Goal: Task Accomplishment & Management: Manage account settings

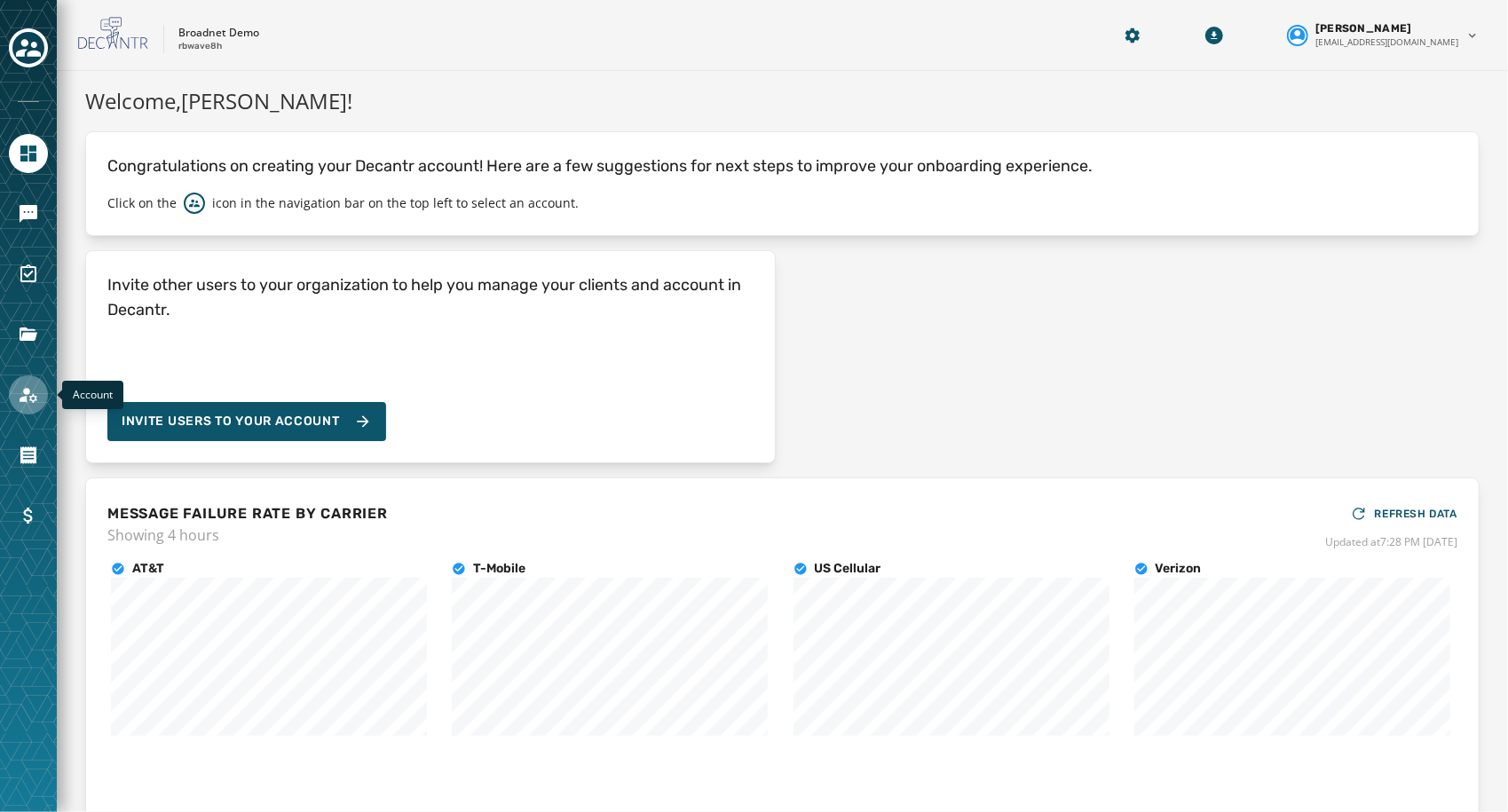
click at [30, 385] on icon "Navigate to Account" at bounding box center [29, 395] width 21 height 21
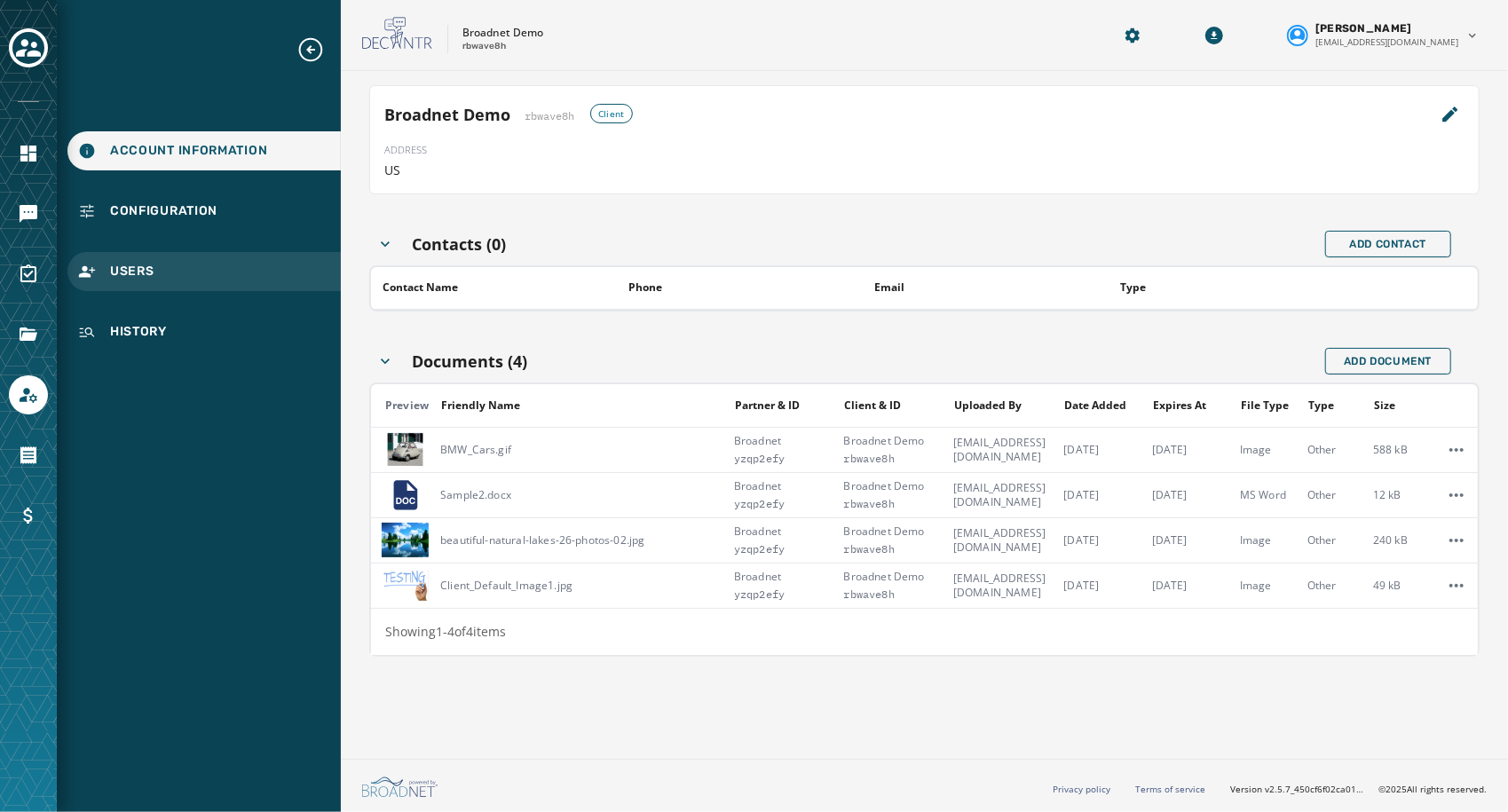
click at [165, 285] on div "Users" at bounding box center [203, 271] width 273 height 39
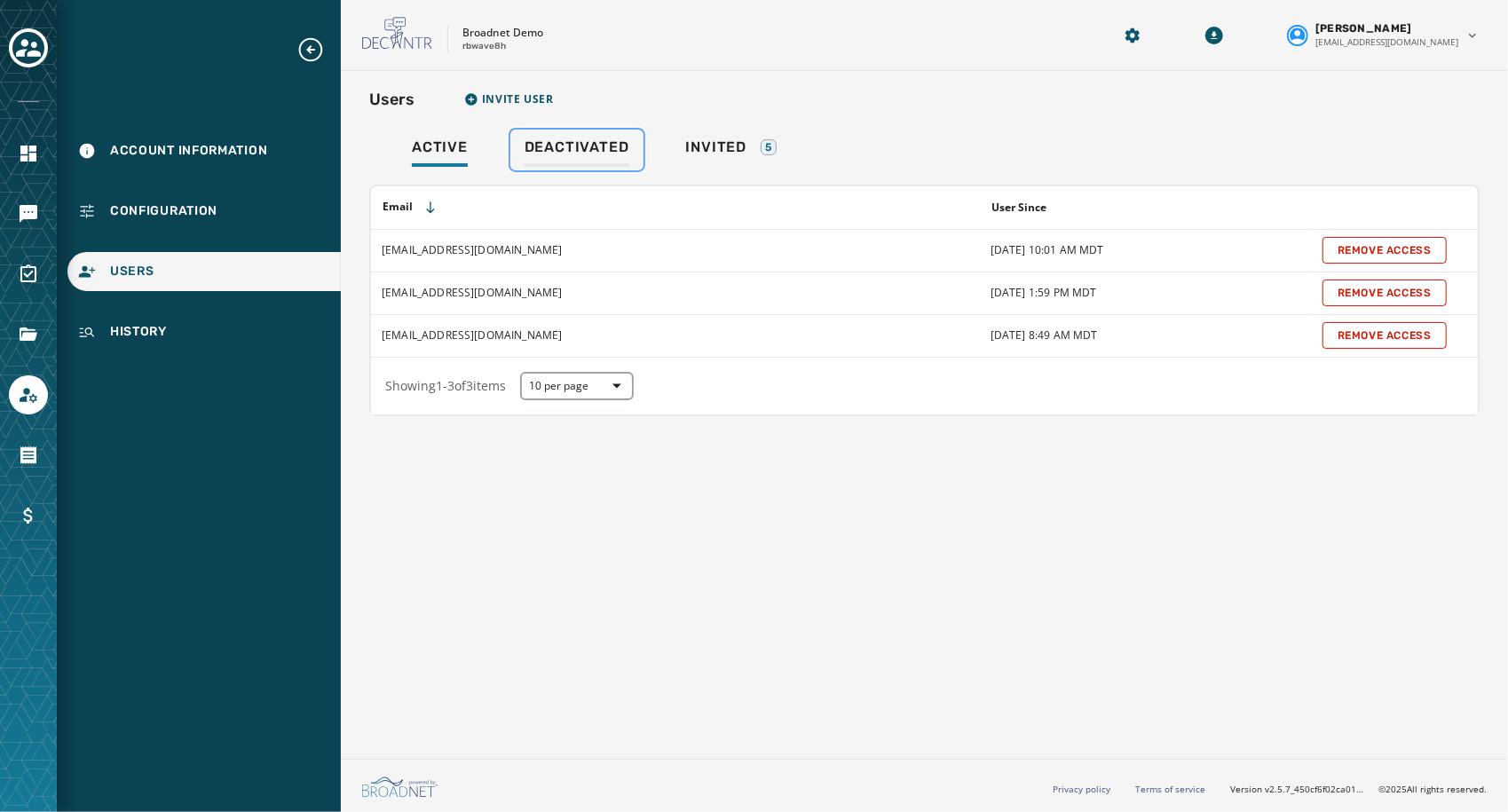
click at [568, 148] on span "Deactivated" at bounding box center [576, 147] width 104 height 18
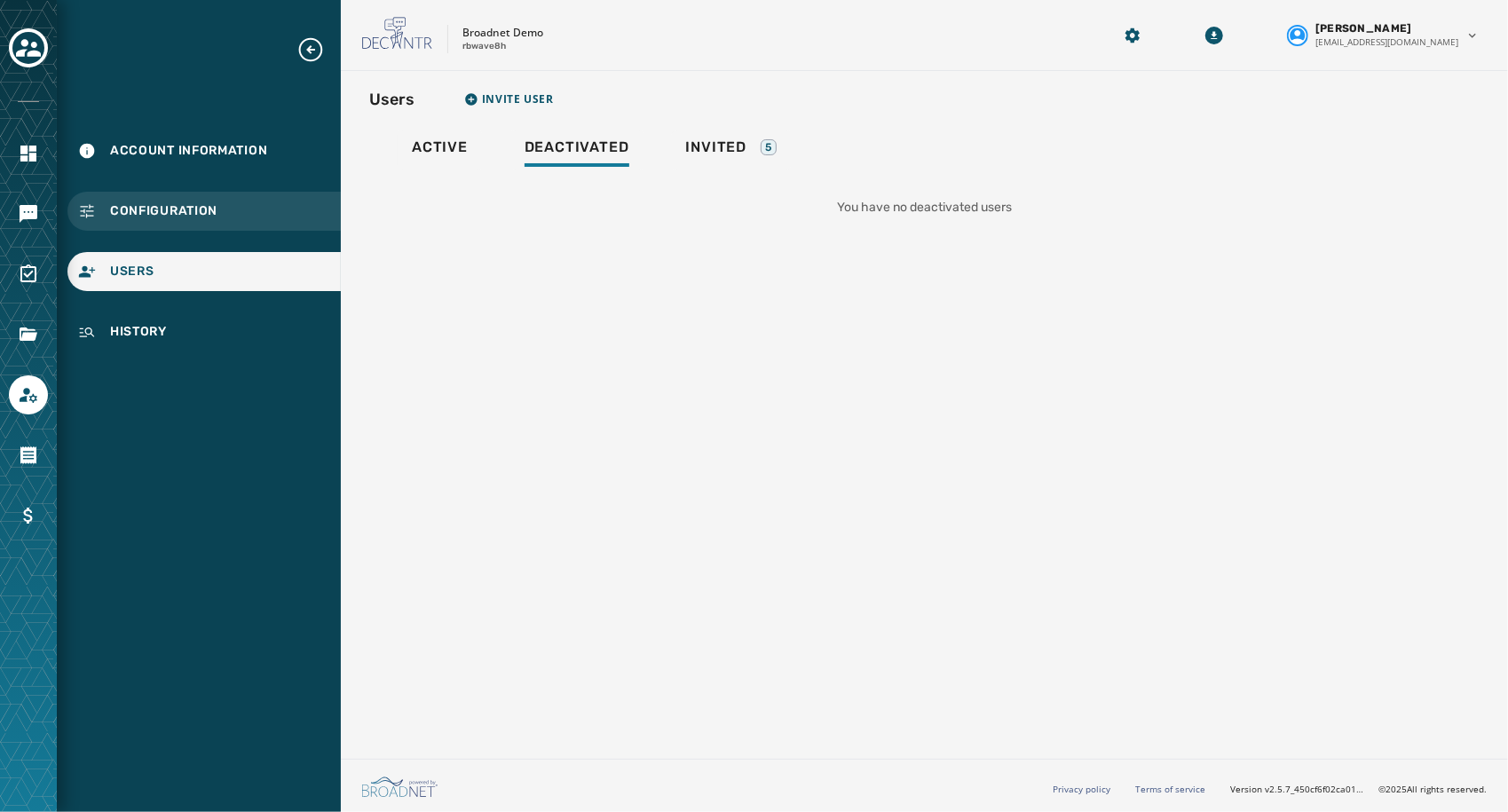
click at [216, 216] on span "Configuration" at bounding box center [164, 211] width 107 height 18
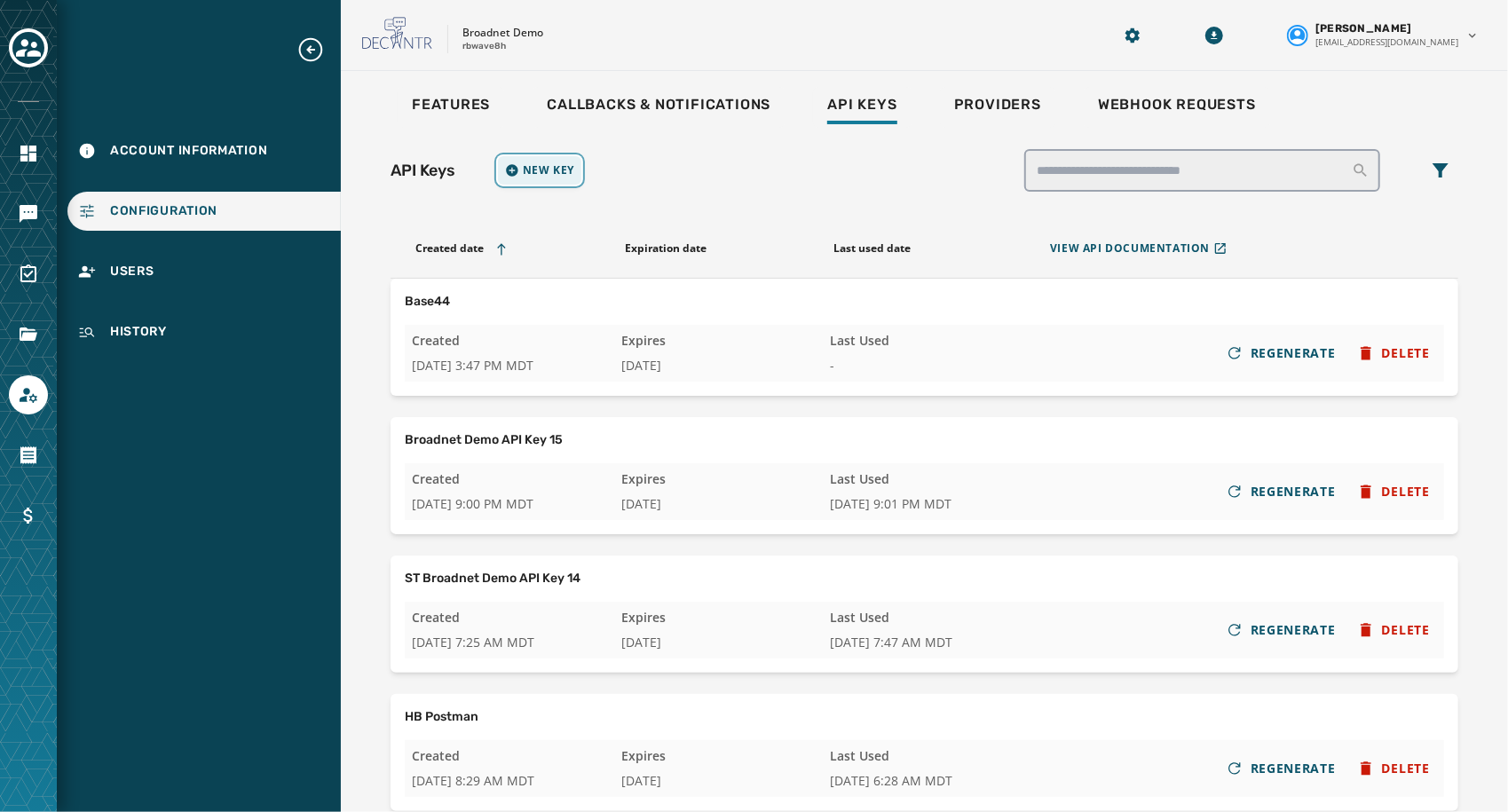
click at [544, 171] on span "New Key" at bounding box center [548, 170] width 52 height 14
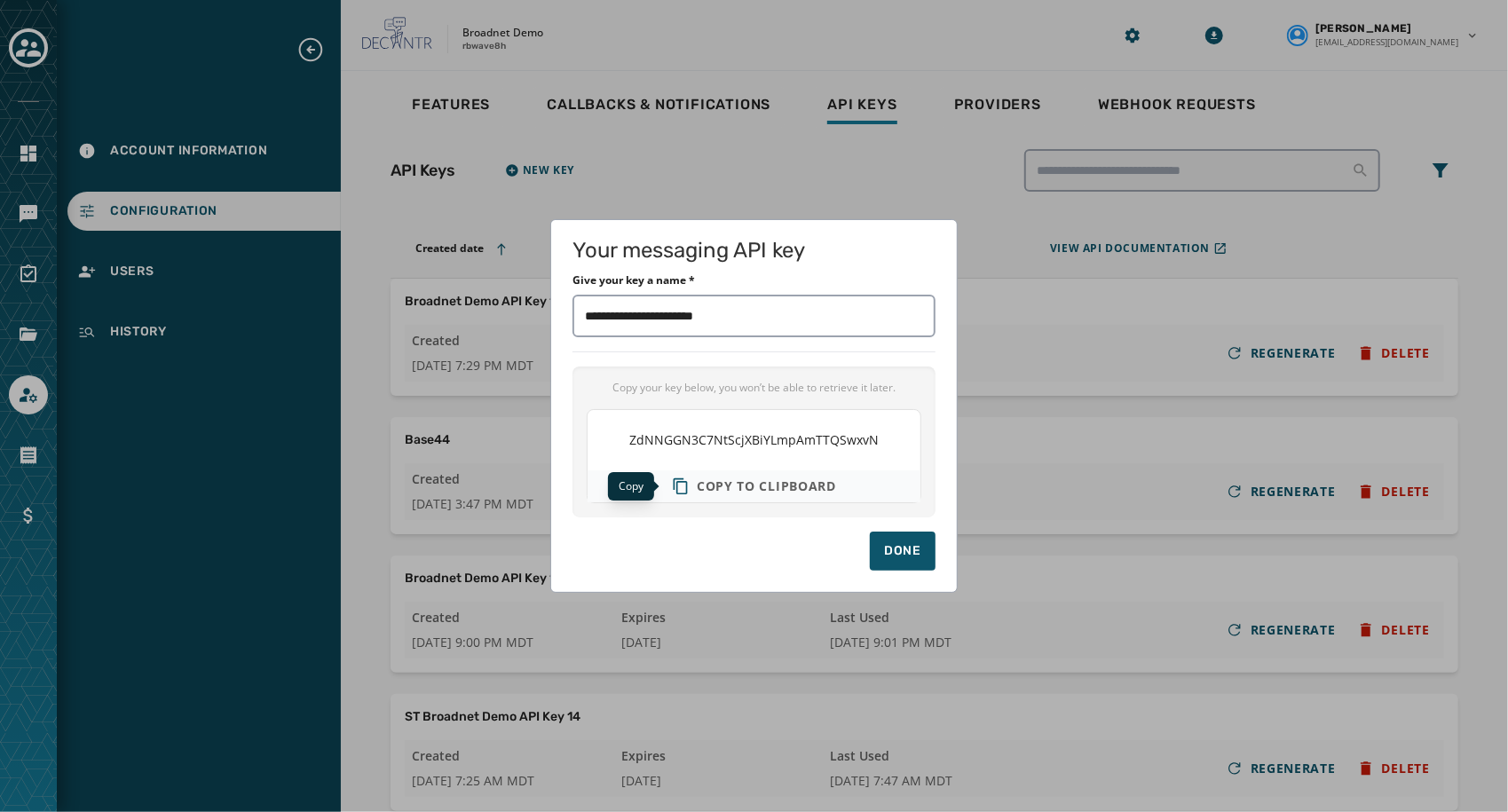
click at [744, 490] on span "Copy to clipboard" at bounding box center [766, 486] width 139 height 18
click at [839, 245] on h1 "Your messaging API key" at bounding box center [754, 250] width 363 height 18
click at [778, 321] on input "Give your key a name *" at bounding box center [754, 315] width 363 height 42
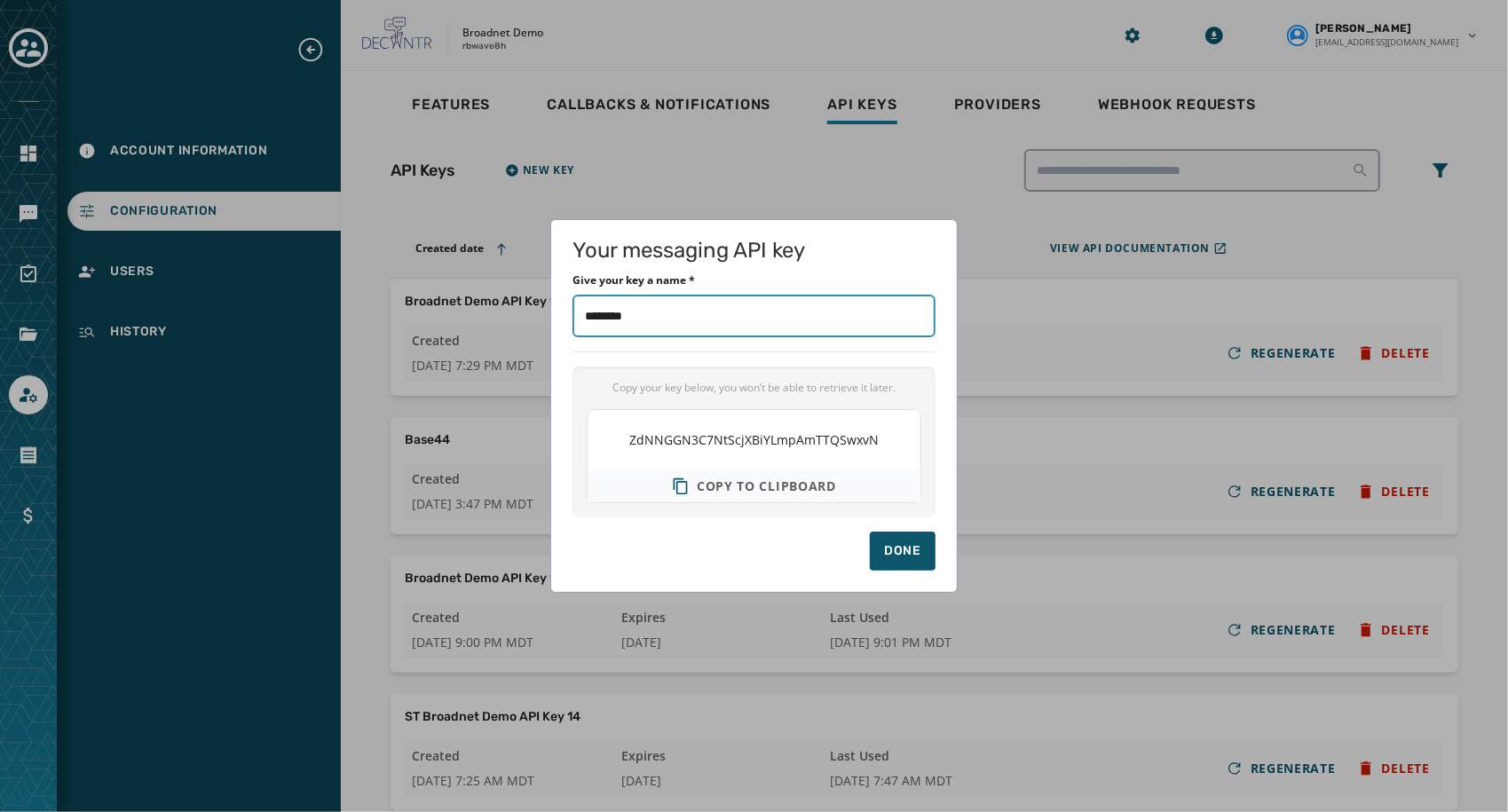
type input "********"
click at [808, 477] on span "Copy to clipboard" at bounding box center [766, 486] width 139 height 18
click at [906, 556] on div "Done" at bounding box center [902, 551] width 37 height 18
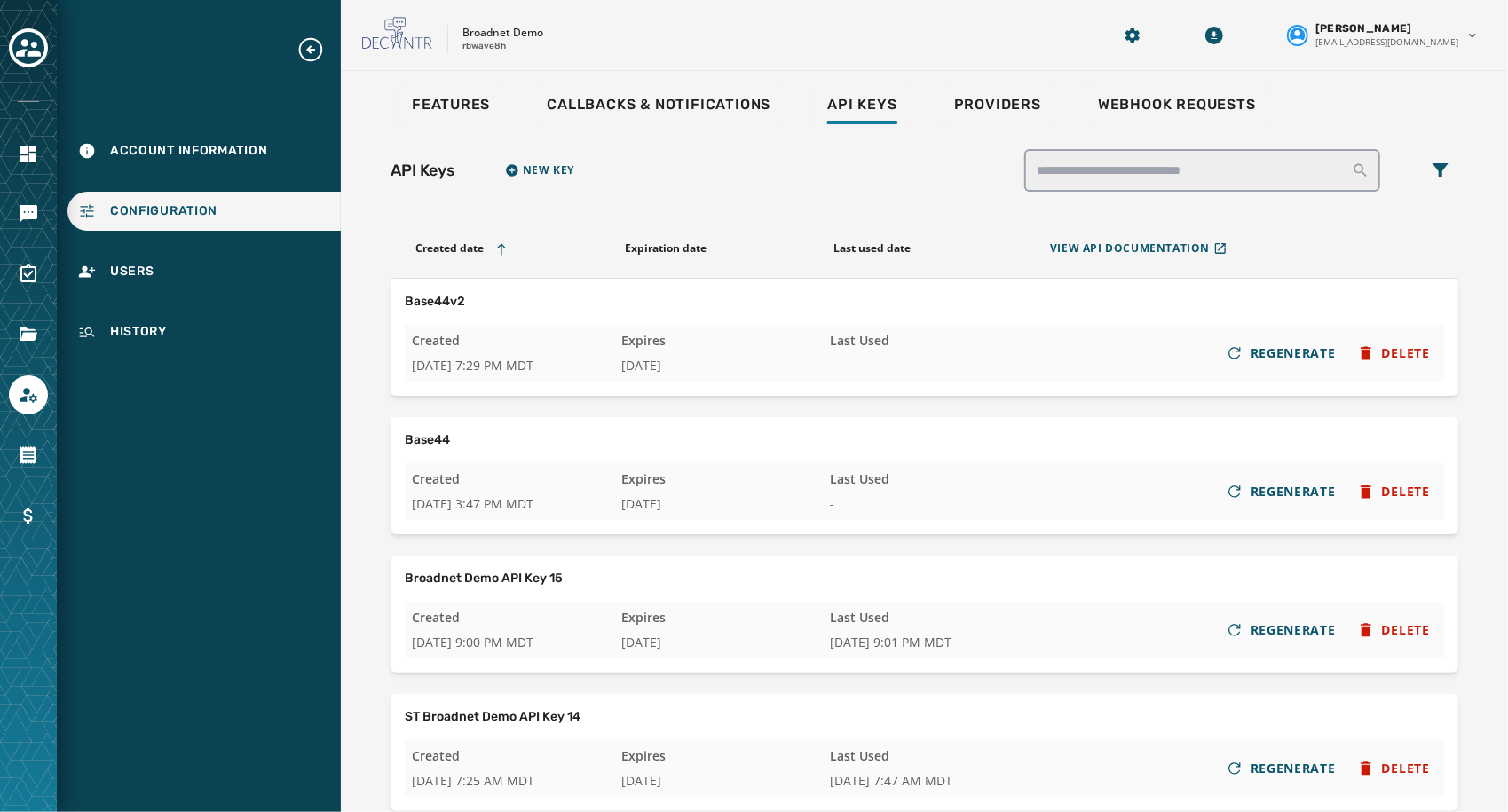
click at [674, 360] on span "[DATE]" at bounding box center [715, 365] width 188 height 18
click at [483, 50] on p "rbwave8h" at bounding box center [483, 47] width 43 height 13
copy p "rbwave8h"
click at [1264, 356] on span "REGENERATE" at bounding box center [1293, 353] width 85 height 18
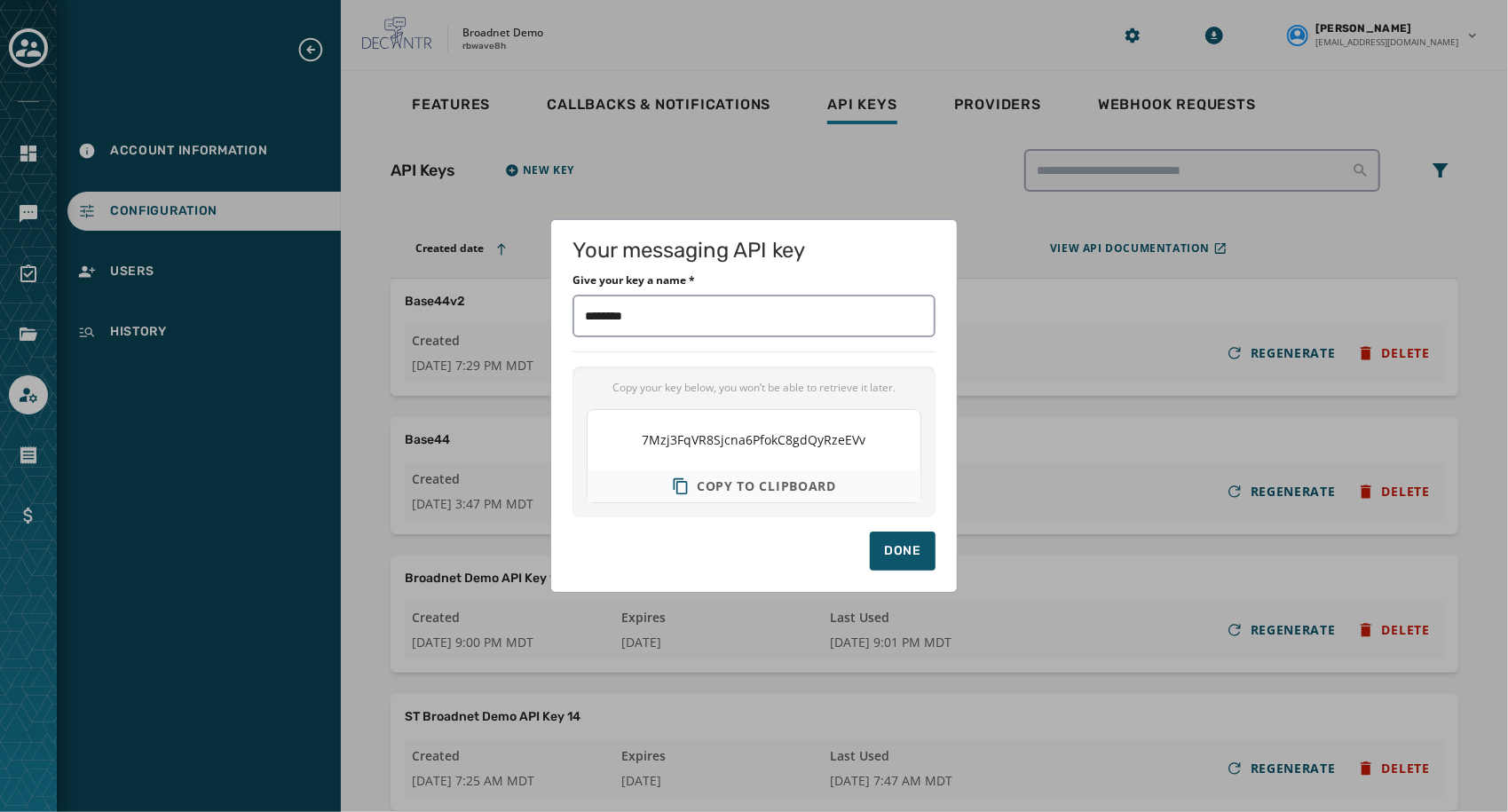
click at [778, 478] on span "Copy to clipboard" at bounding box center [766, 486] width 139 height 18
click at [889, 545] on div "Done" at bounding box center [902, 551] width 37 height 18
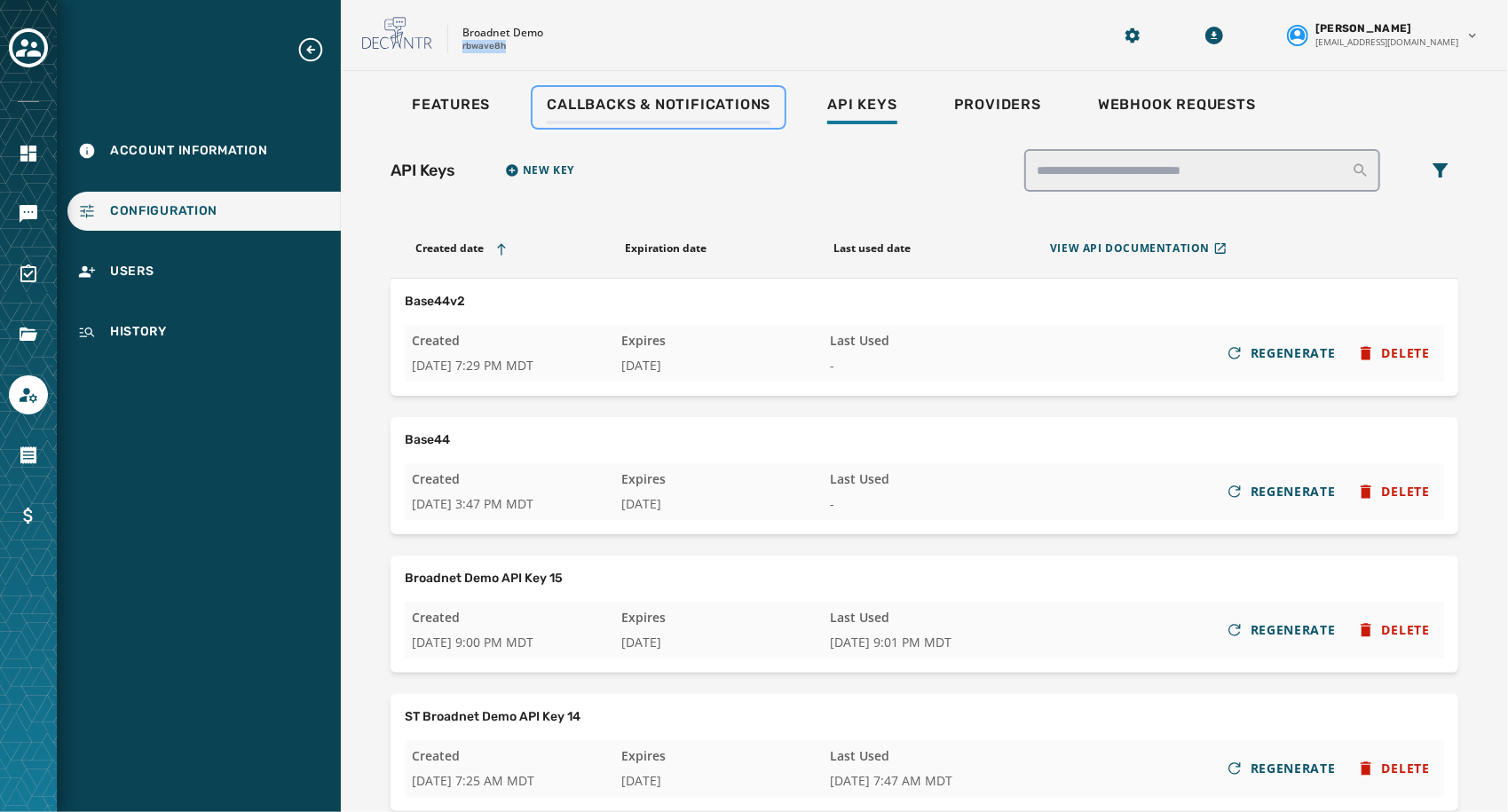
click at [659, 106] on span "Callbacks & Notifications" at bounding box center [658, 104] width 223 height 18
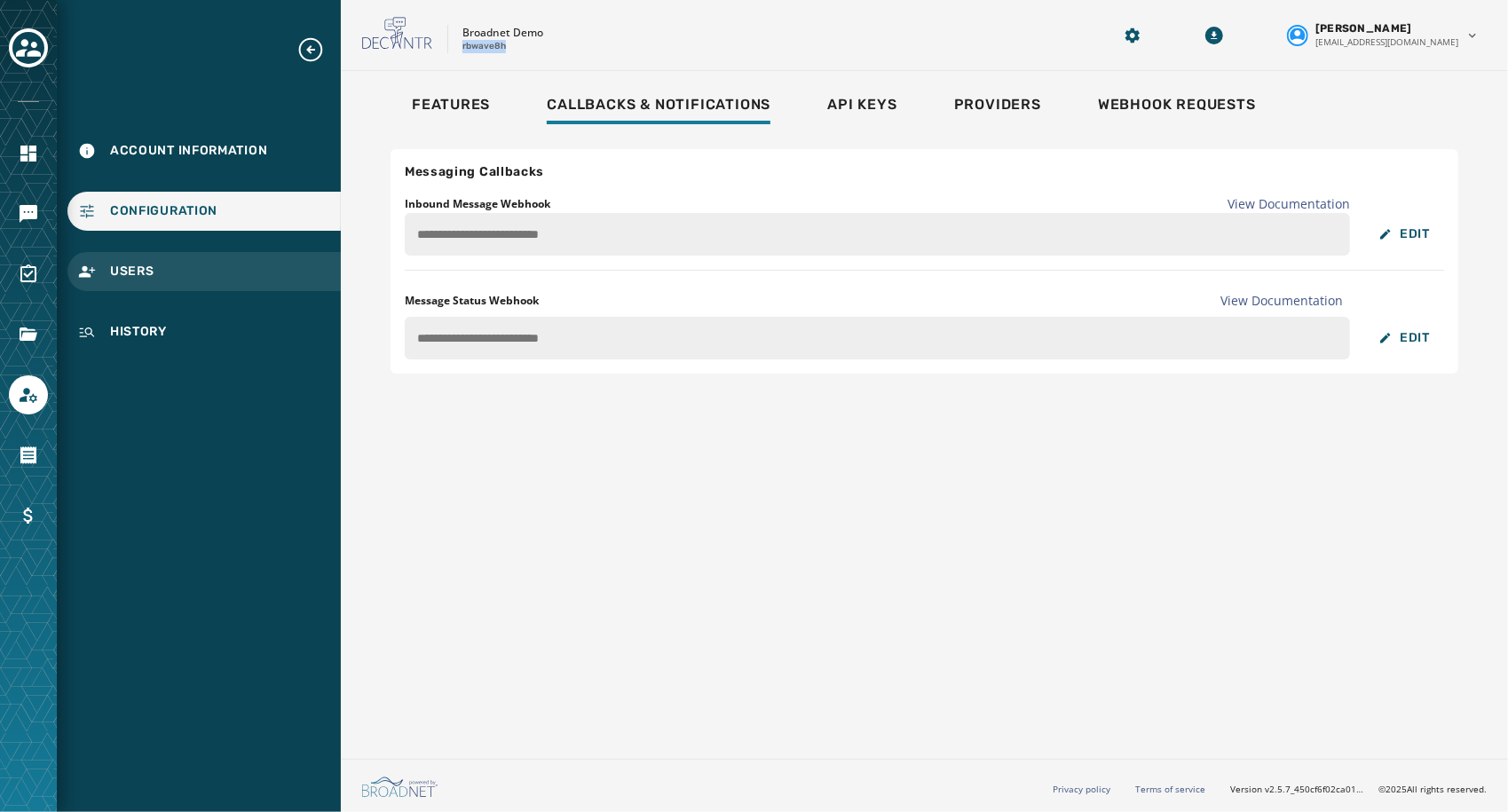
click at [156, 286] on div "Users" at bounding box center [203, 271] width 273 height 39
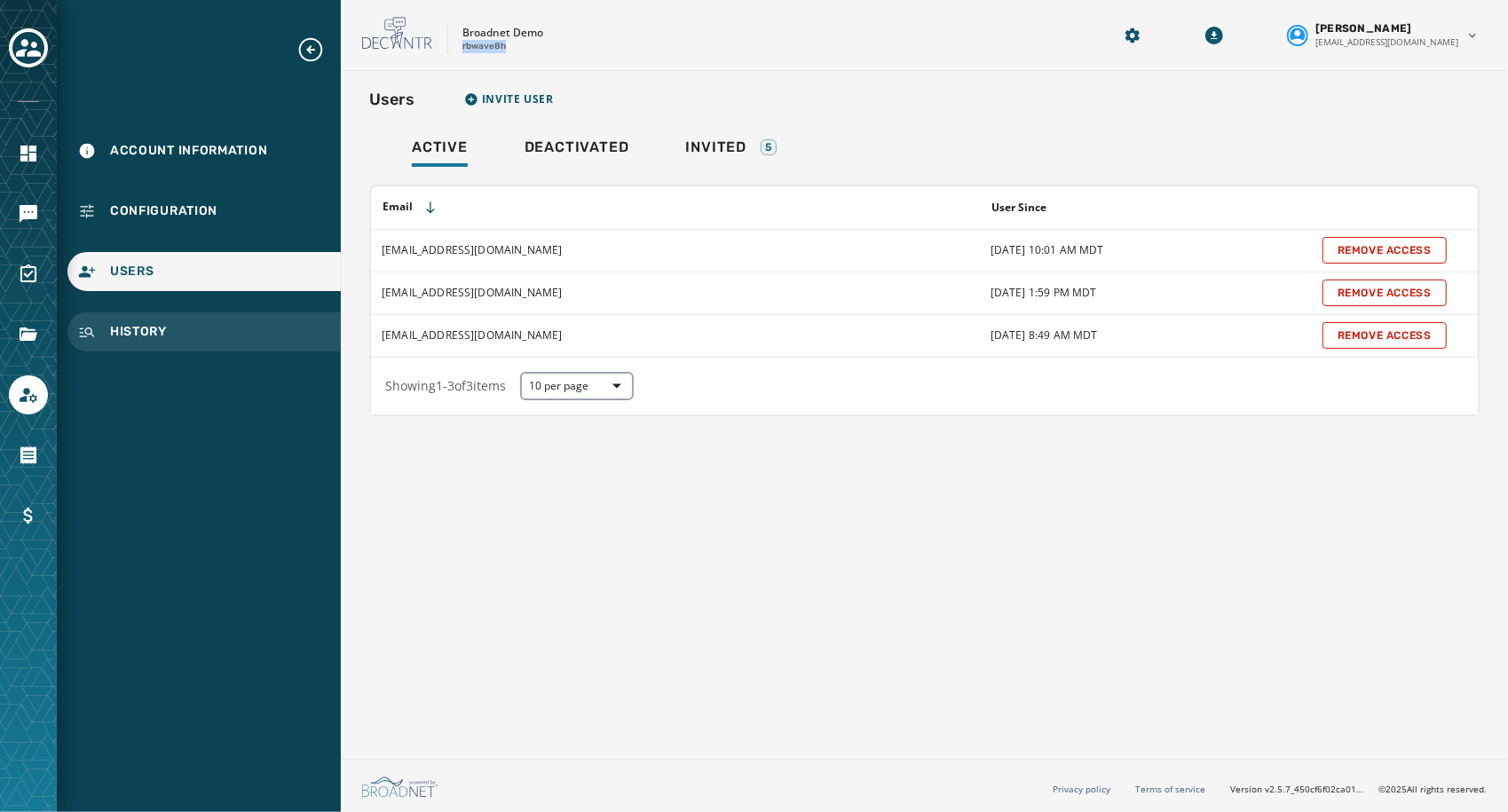
click at [171, 325] on div "History" at bounding box center [203, 332] width 273 height 39
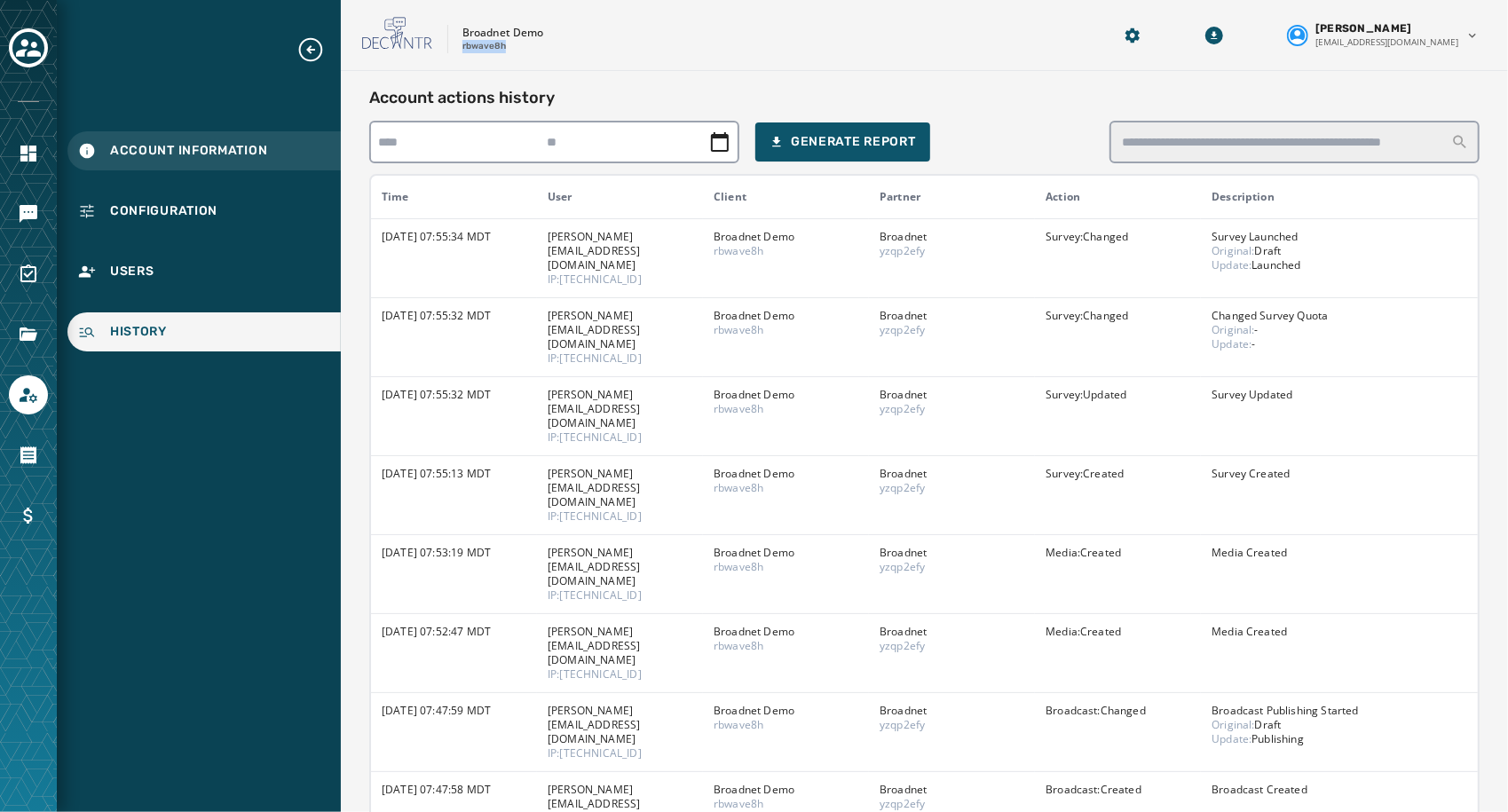
click at [171, 152] on span "Account Information" at bounding box center [189, 151] width 157 height 18
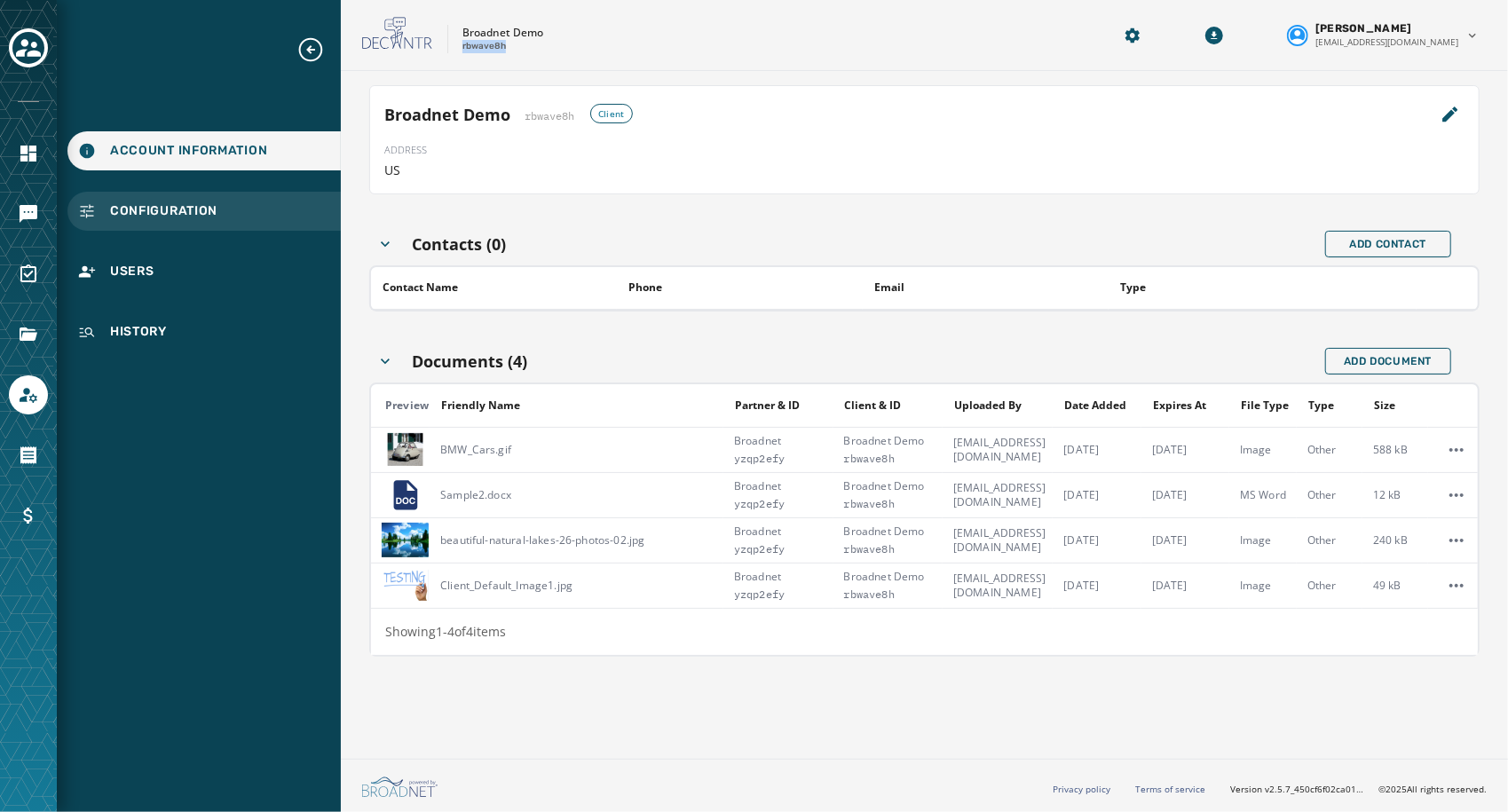
click at [175, 204] on span "Configuration" at bounding box center [164, 211] width 107 height 18
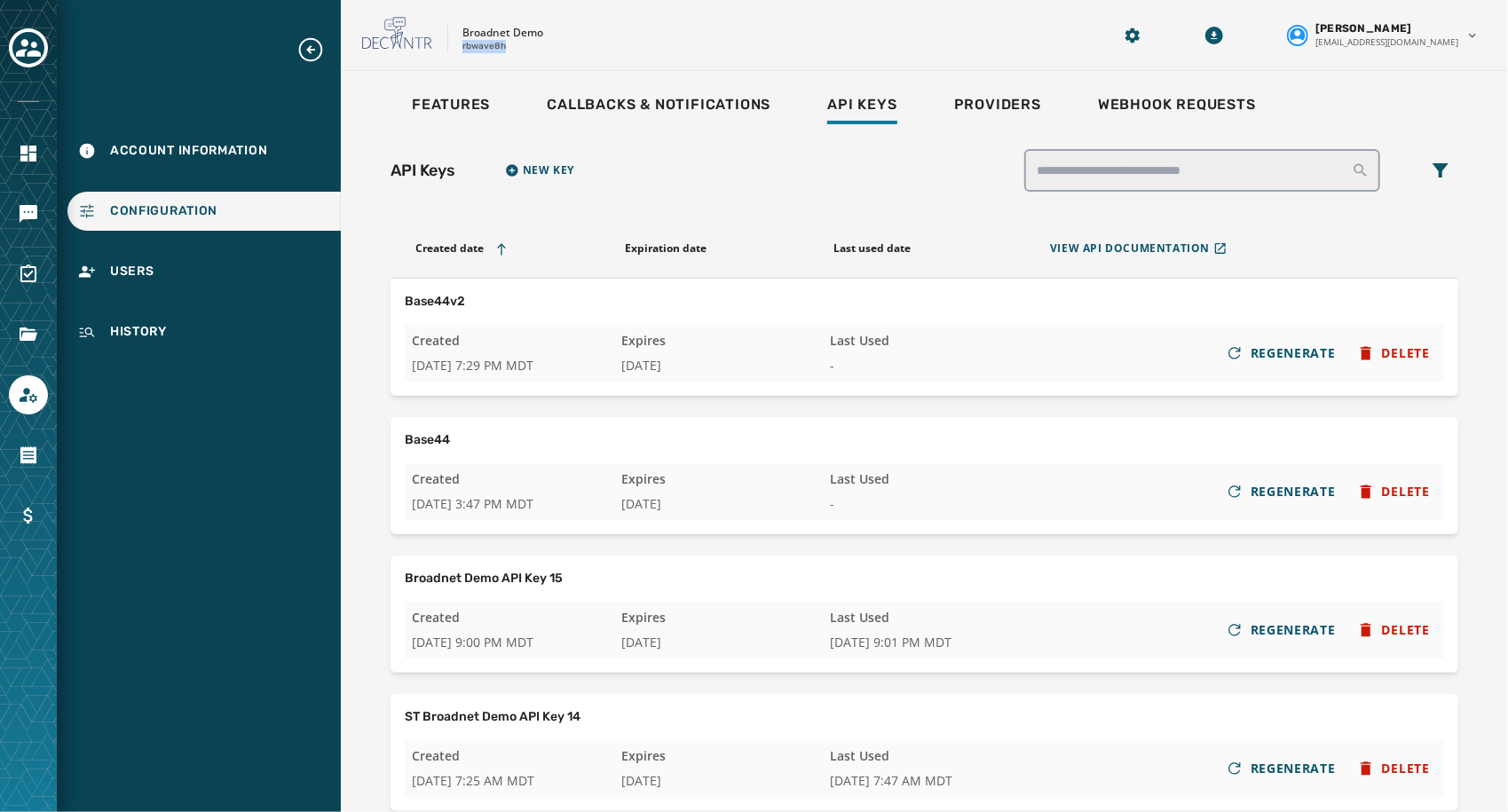
click at [485, 43] on p "rbwave8h" at bounding box center [483, 47] width 43 height 13
click at [492, 46] on p "rbwave8h" at bounding box center [483, 47] width 43 height 13
click at [477, 53] on p "rbwave8h" at bounding box center [483, 47] width 43 height 13
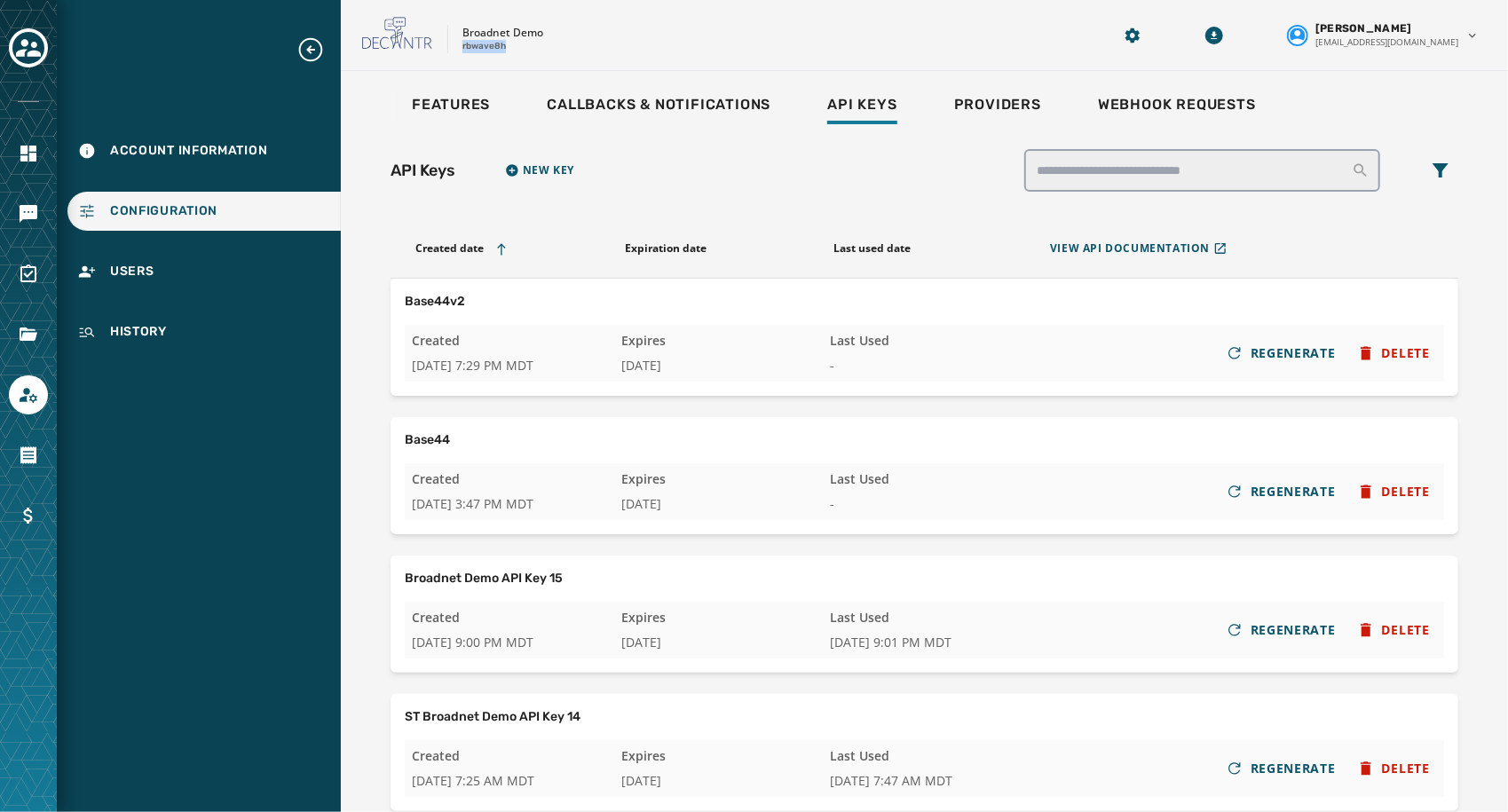
click at [477, 53] on p "rbwave8h" at bounding box center [483, 47] width 43 height 13
click at [474, 47] on p "rbwave8h" at bounding box center [483, 47] width 43 height 13
